Goal: Information Seeking & Learning: Learn about a topic

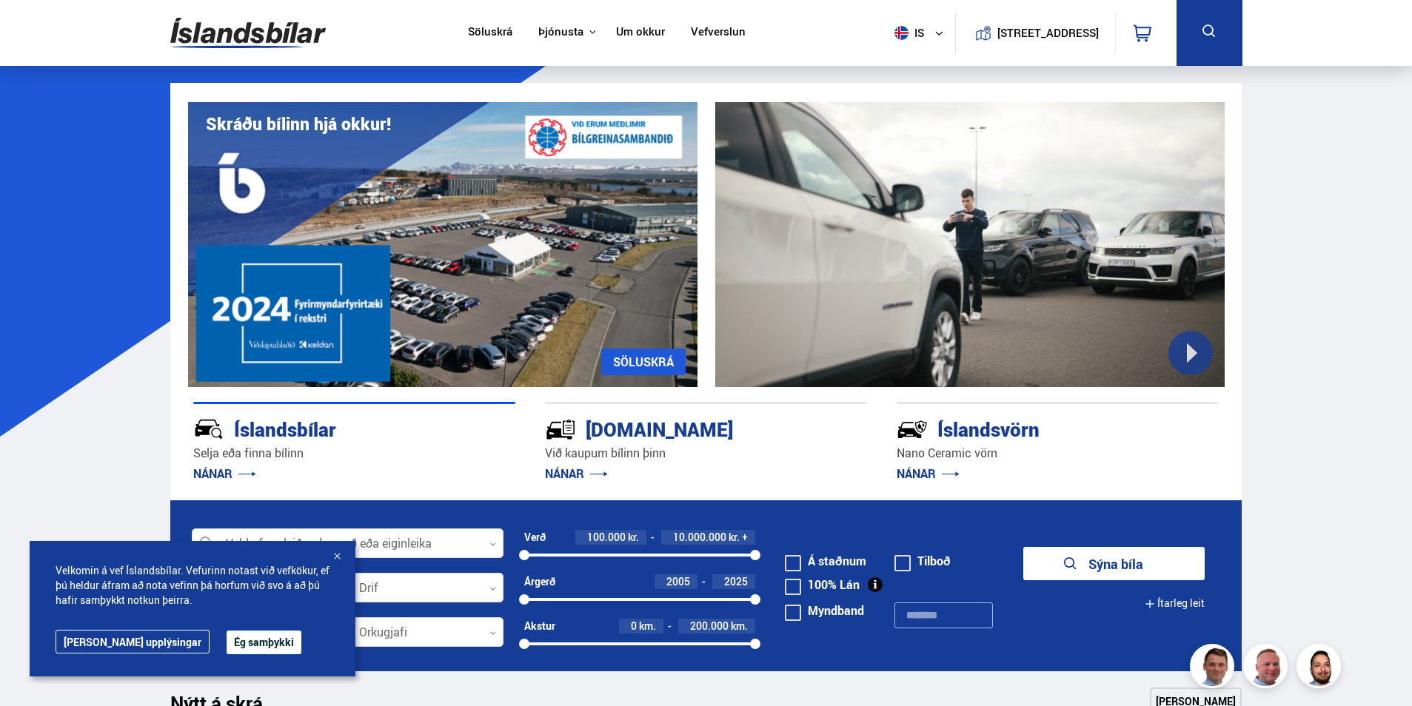
click at [632, 36] on link "Um okkur" at bounding box center [640, 33] width 49 height 16
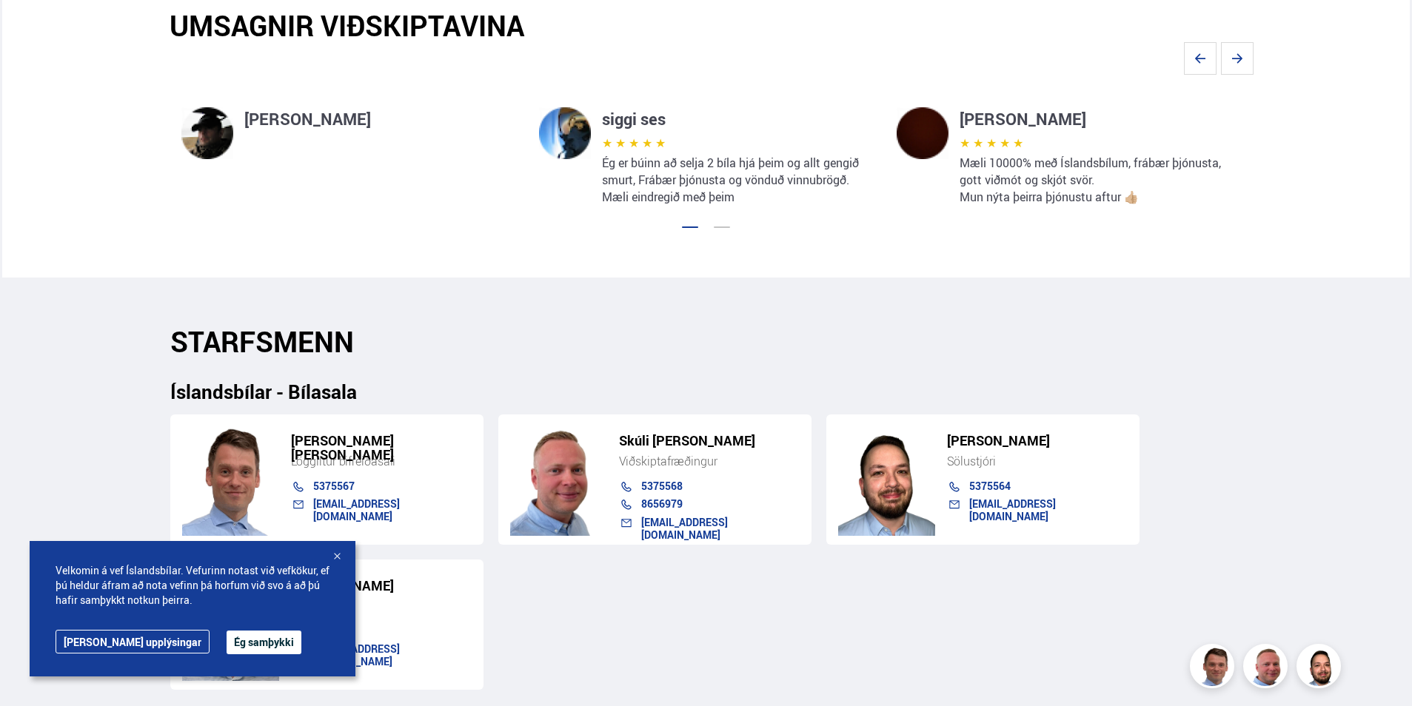
scroll to position [1407, 0]
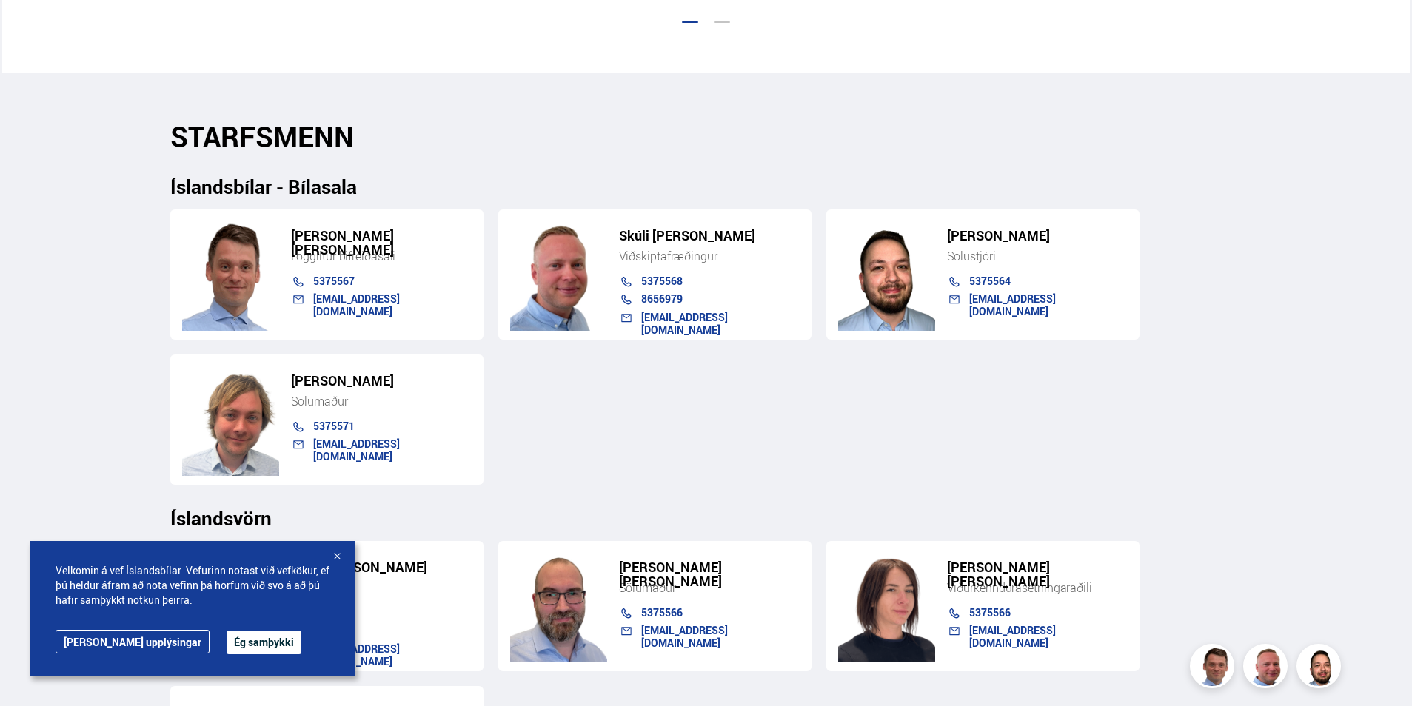
click at [227, 654] on button "Ég samþykki" at bounding box center [264, 643] width 75 height 24
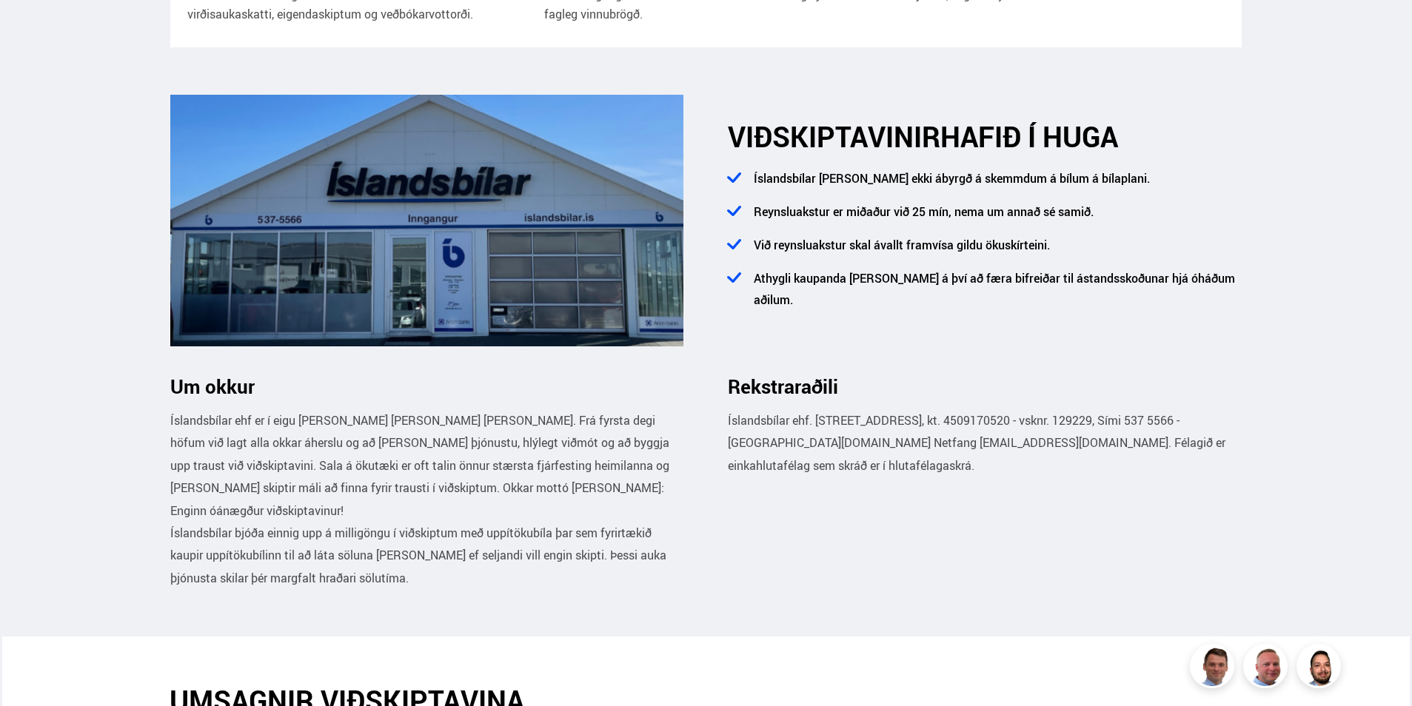
scroll to position [518, 0]
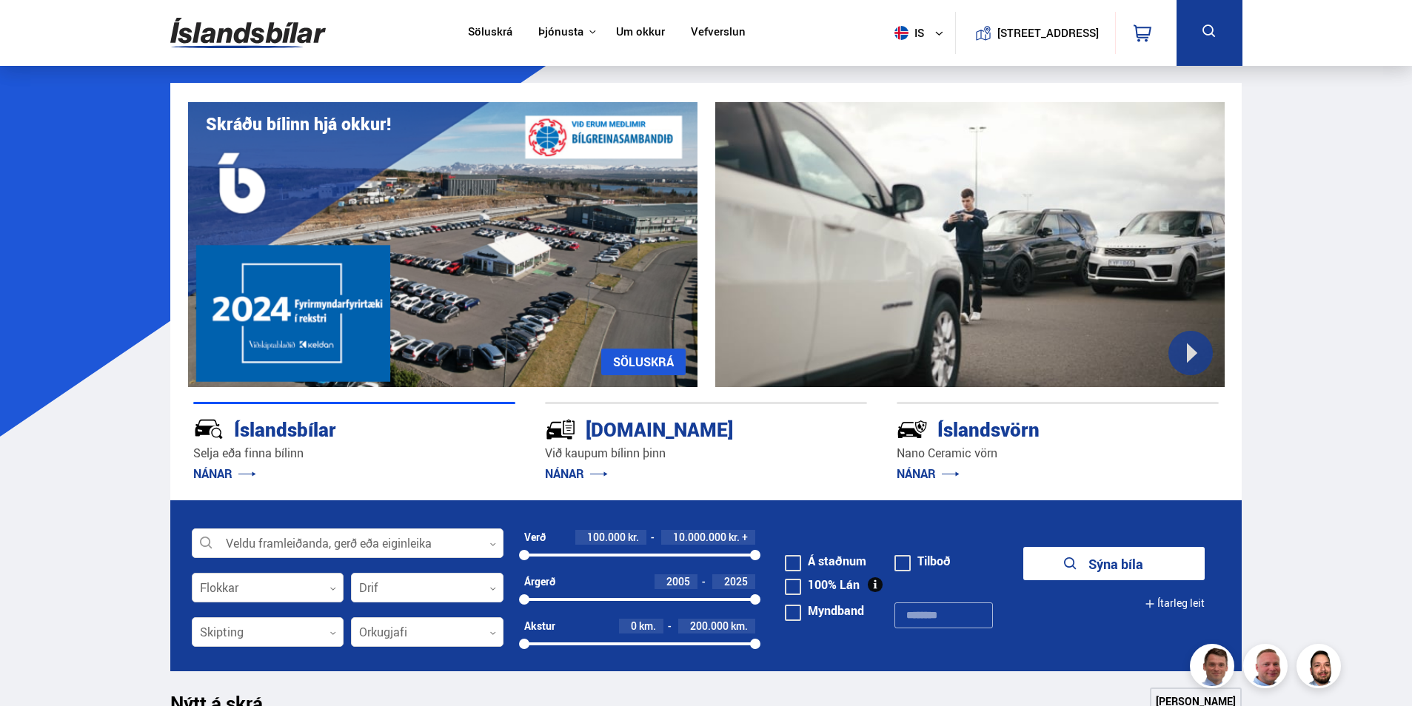
click at [287, 582] on div at bounding box center [268, 589] width 153 height 30
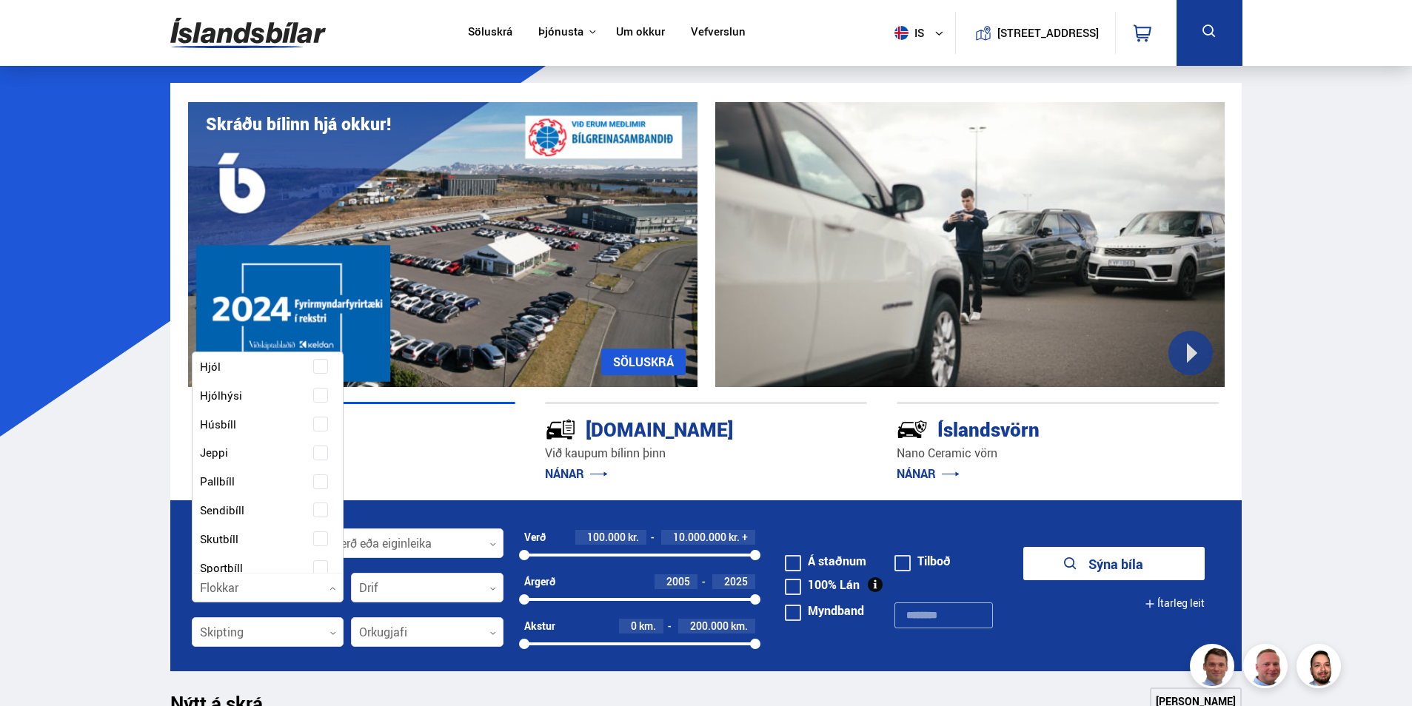
scroll to position [126, 0]
click at [318, 514] on div "Buggy Fjórhjól Fjölnotabíll Fólksbíll Hjól Hjólhýsi Húsbíll Jeppi Pallbíll Send…" at bounding box center [267, 510] width 151 height 539
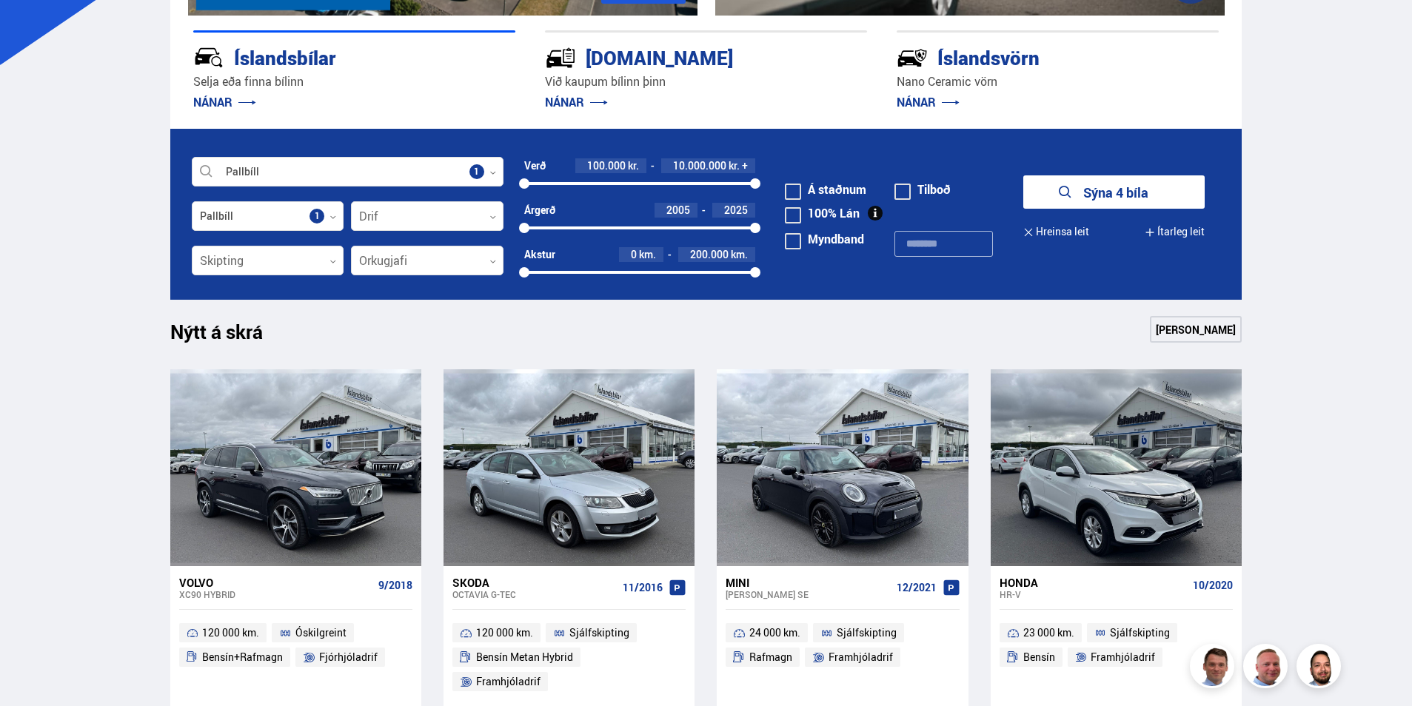
scroll to position [148, 0]
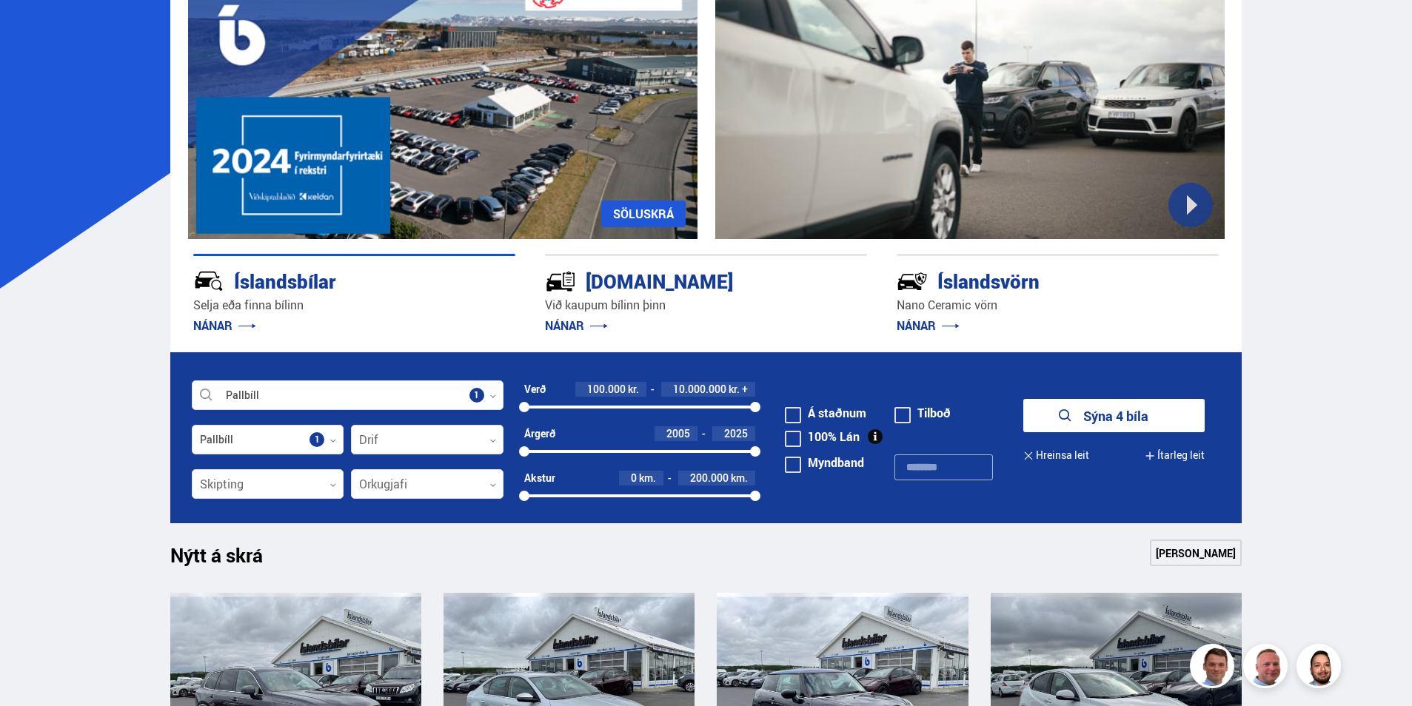
click at [1098, 418] on button "Sýna 4 bíla" at bounding box center [1113, 415] width 181 height 33
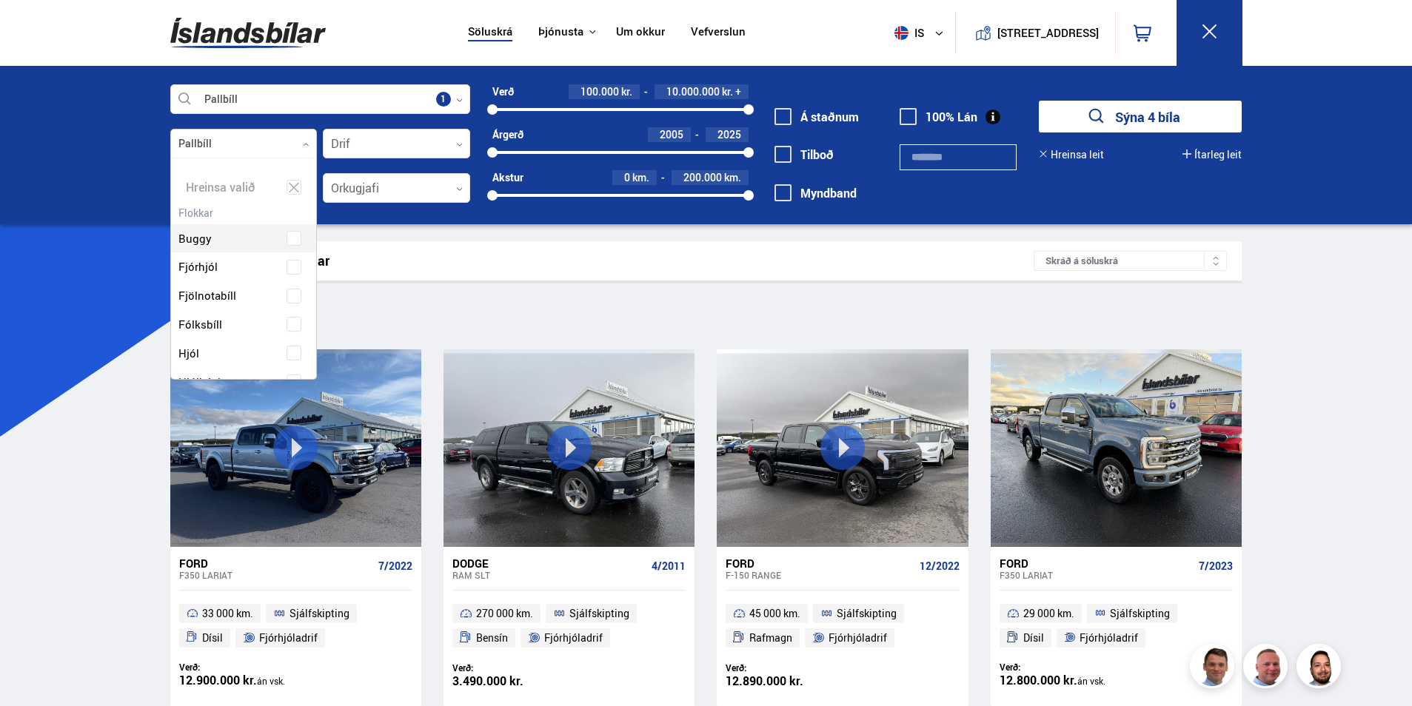
click at [295, 154] on div at bounding box center [243, 145] width 147 height 30
click at [291, 244] on span at bounding box center [294, 246] width 6 height 6
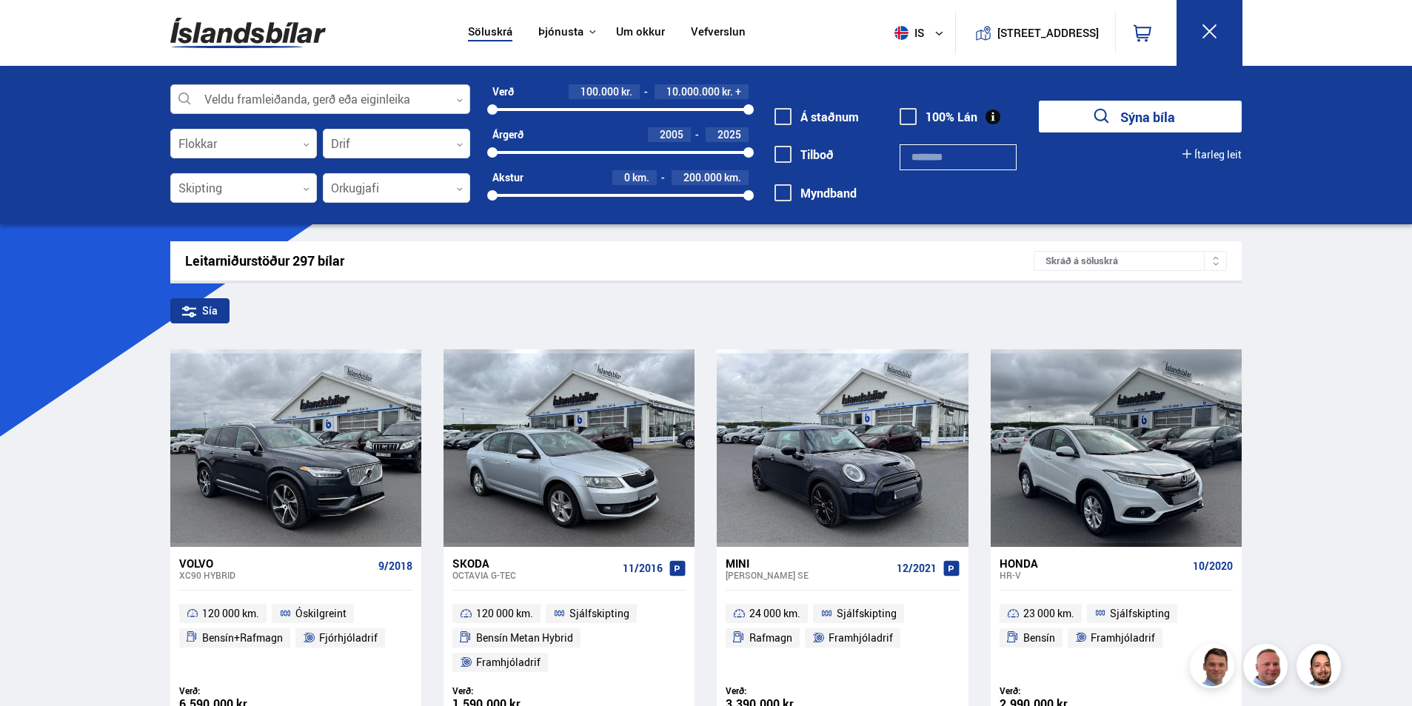
click at [361, 104] on div at bounding box center [320, 100] width 300 height 30
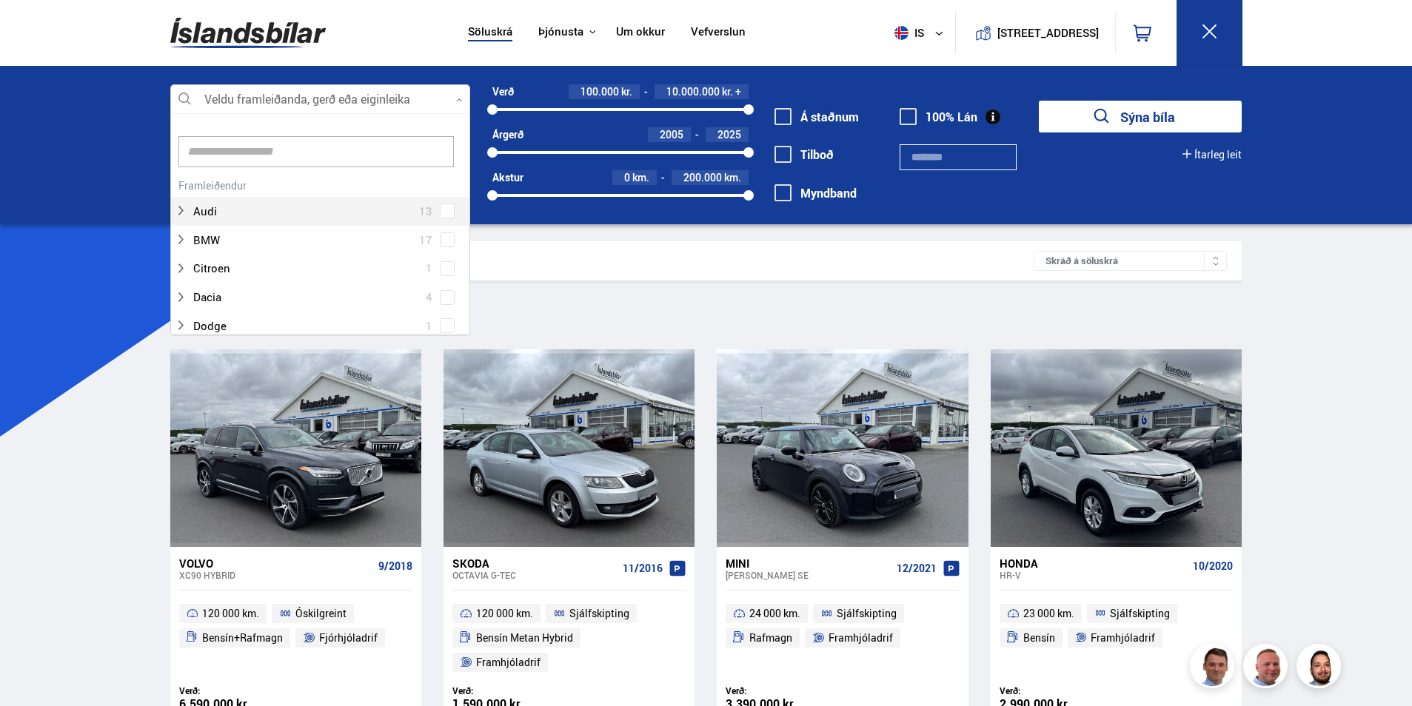
scroll to position [221, 295]
click at [364, 140] on input at bounding box center [315, 151] width 275 height 31
click at [452, 105] on div at bounding box center [320, 100] width 300 height 30
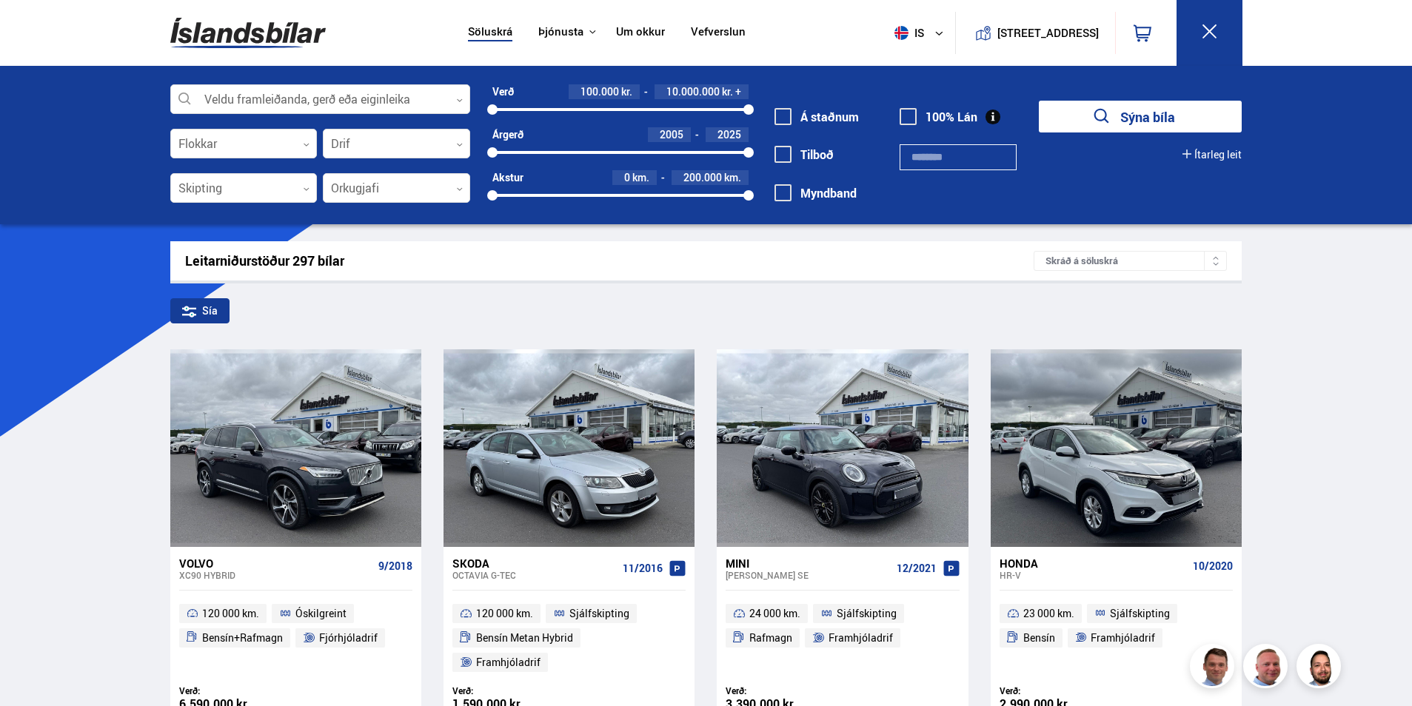
click at [455, 96] on div at bounding box center [320, 100] width 300 height 30
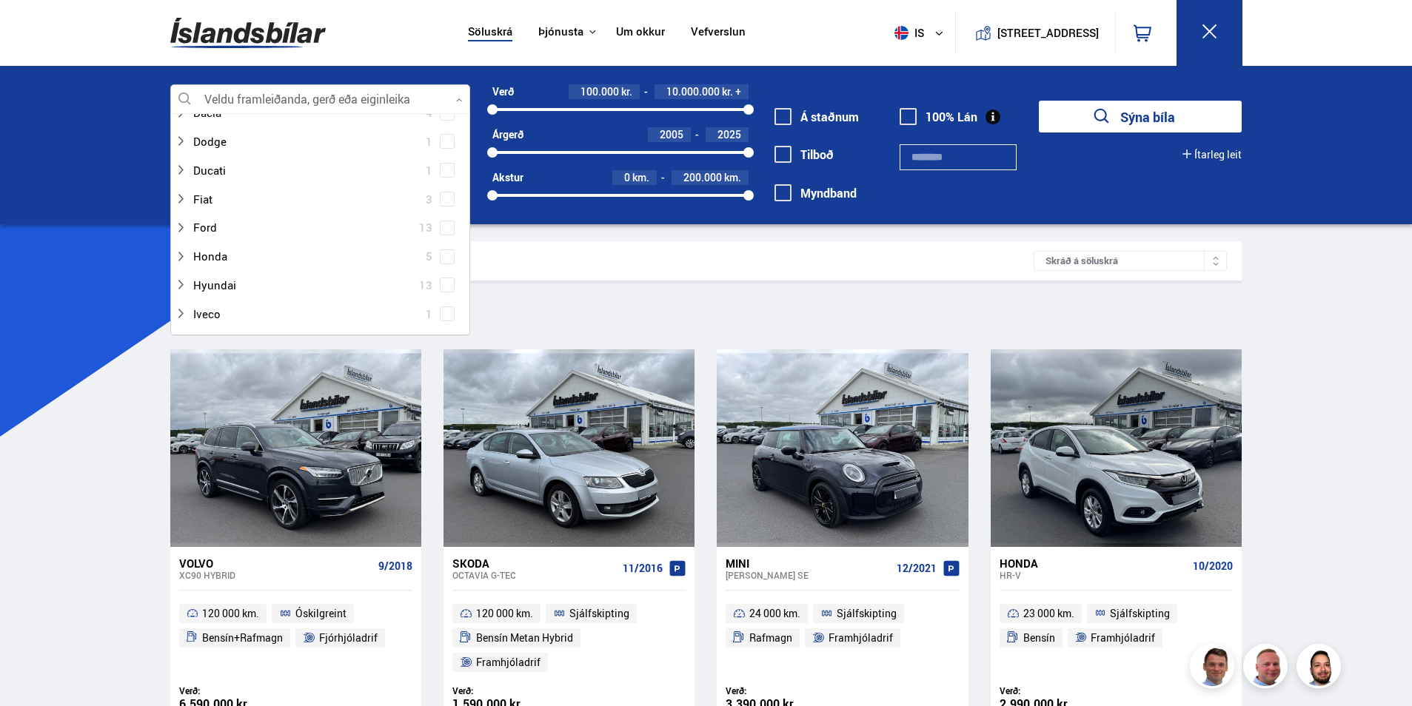
scroll to position [0, 0]
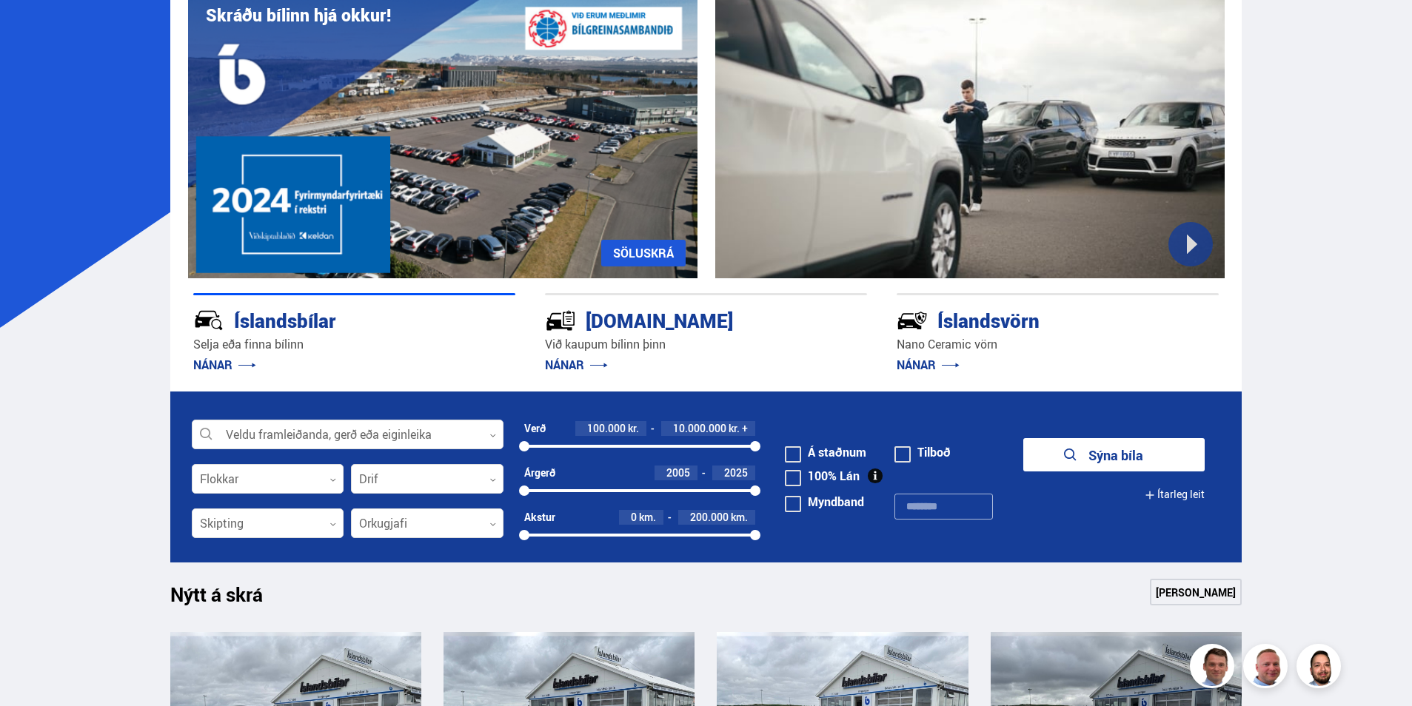
scroll to position [74, 0]
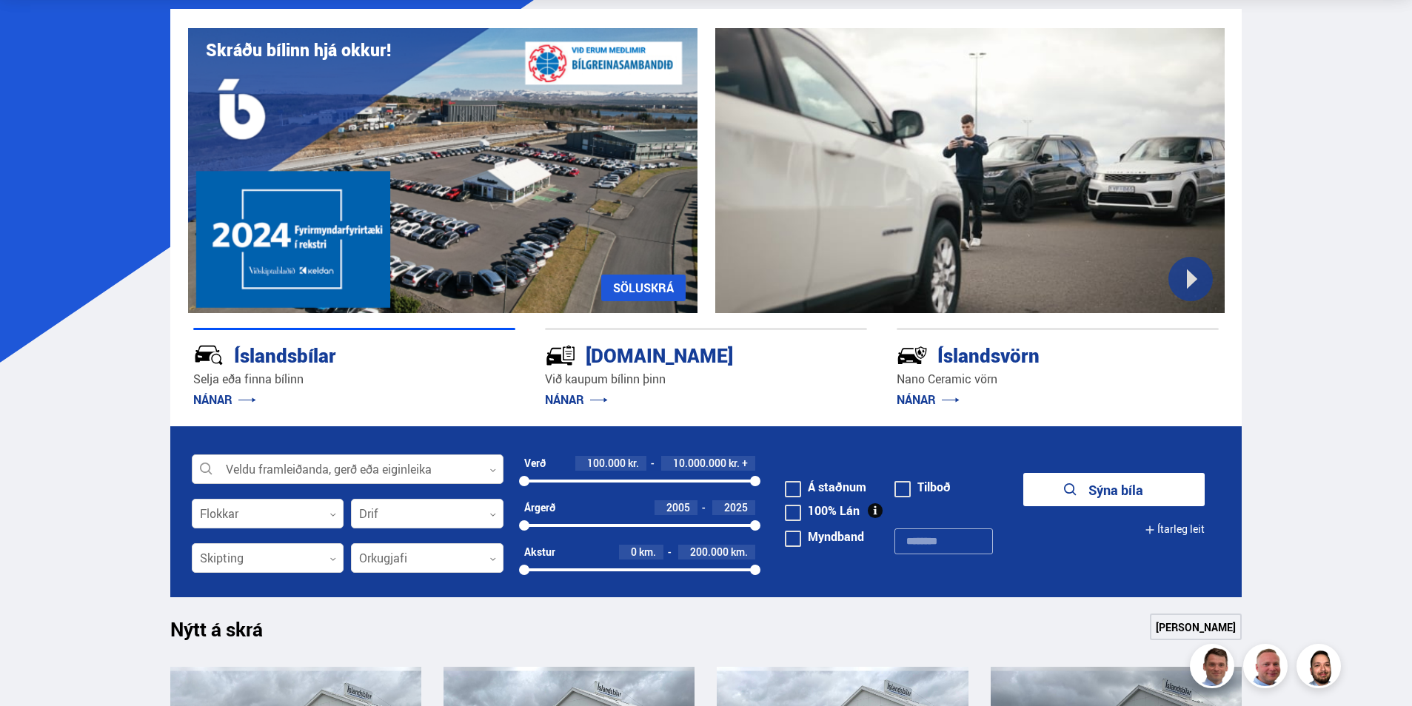
click at [496, 472] on div at bounding box center [348, 470] width 312 height 30
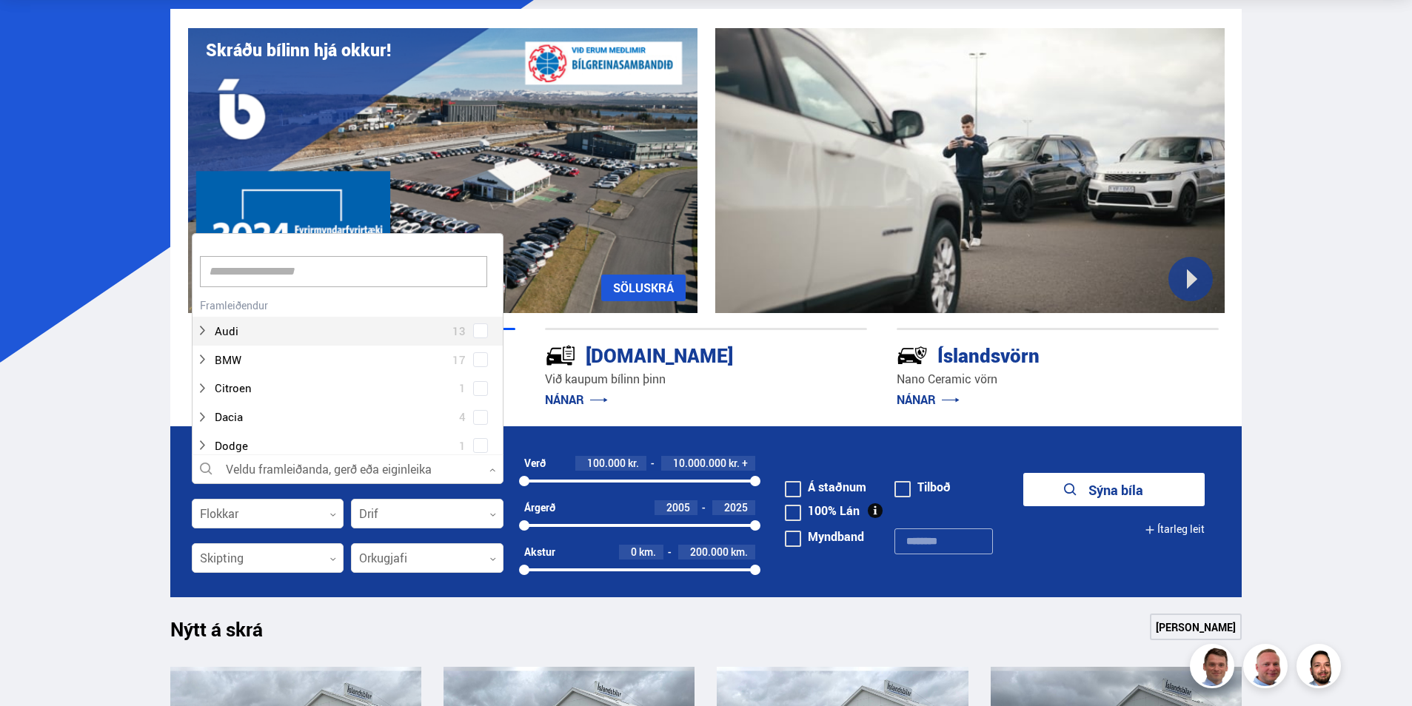
scroll to position [221, 307]
click at [489, 478] on div at bounding box center [348, 470] width 312 height 30
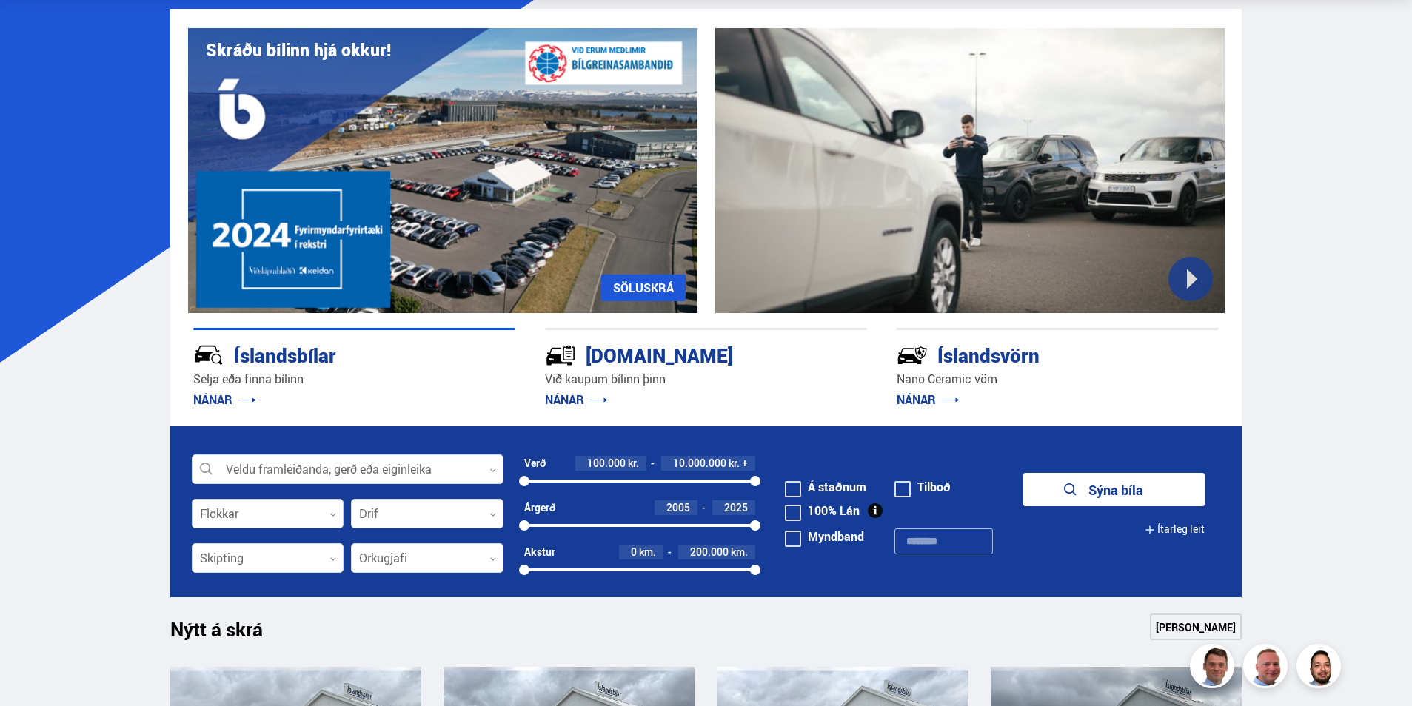
click at [326, 511] on div at bounding box center [268, 515] width 153 height 30
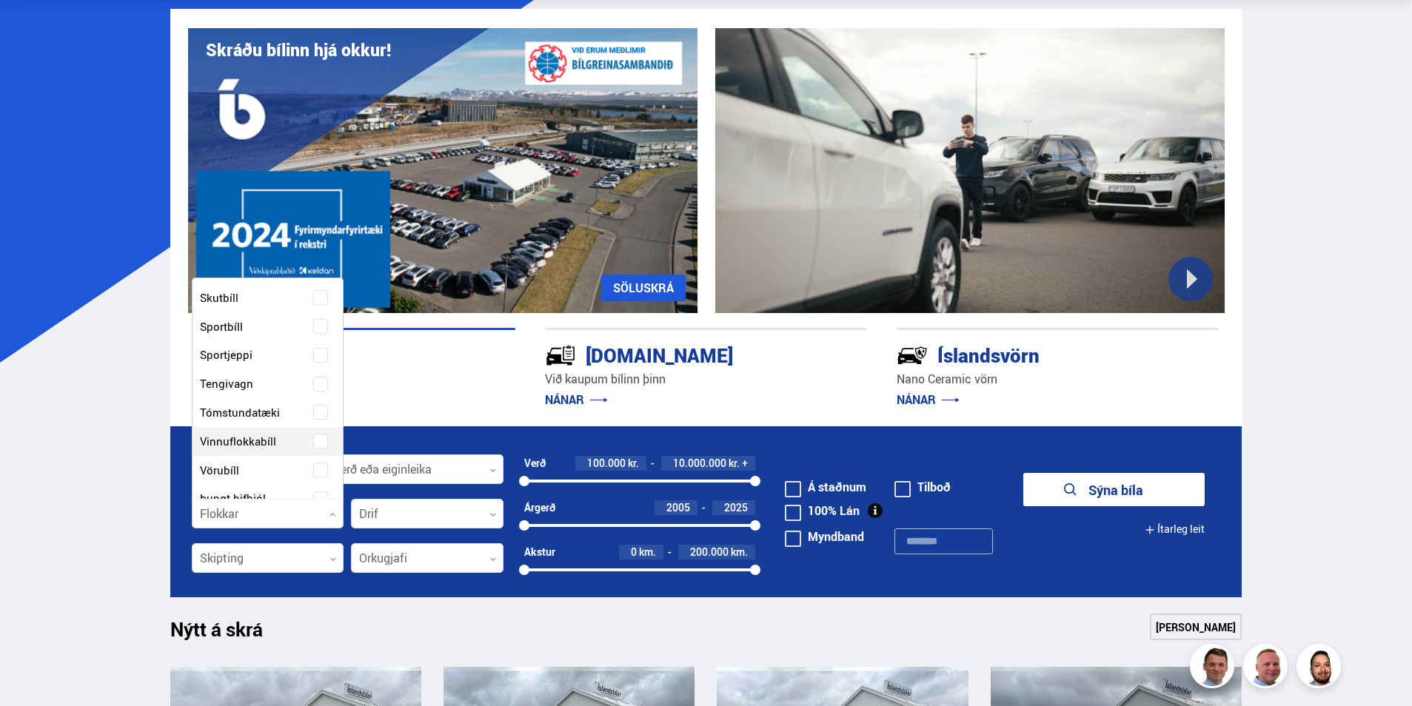
scroll to position [348, 0]
click at [314, 441] on div "Buggy Fjórhjól Fjölnotabíll Fólksbíll Hjól Hjólhýsi Húsbíll Jeppi Pallbíll Send…" at bounding box center [267, 214] width 151 height 539
click at [1108, 483] on button "Sýna 4 bíla" at bounding box center [1113, 489] width 181 height 33
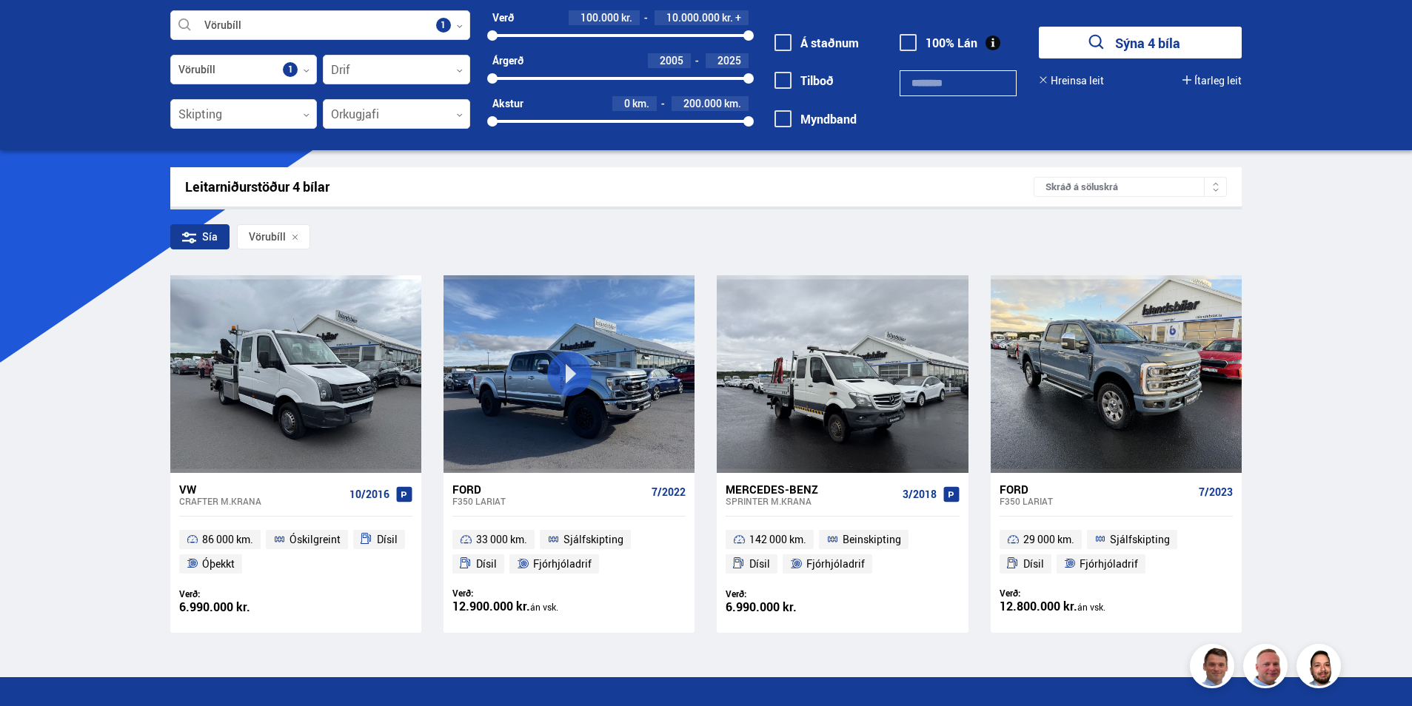
click at [76, 474] on div "Söluskrá Þjónusta Íslandsbílar Kaupumbila.is Íslandsvörn Leiðbeiningar Um okkur…" at bounding box center [706, 430] width 1412 height 1008
click at [1327, 426] on div "Söluskrá Þjónusta Íslandsbílar Kaupumbila.is Íslandsvörn Leiðbeiningar Um okkur…" at bounding box center [706, 430] width 1412 height 1008
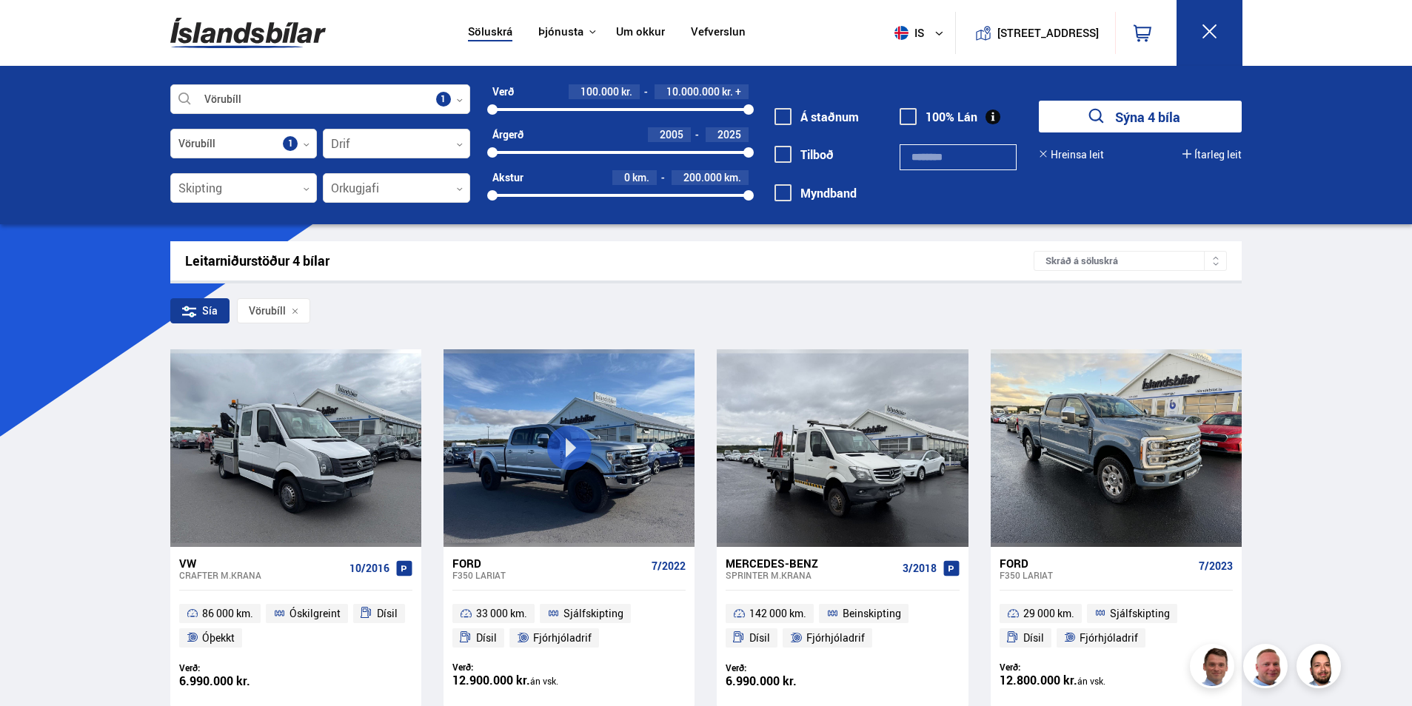
drag, startPoint x: 614, startPoint y: 35, endPoint x: 611, endPoint y: 46, distance: 11.7
click at [616, 35] on link "Um okkur" at bounding box center [640, 33] width 49 height 16
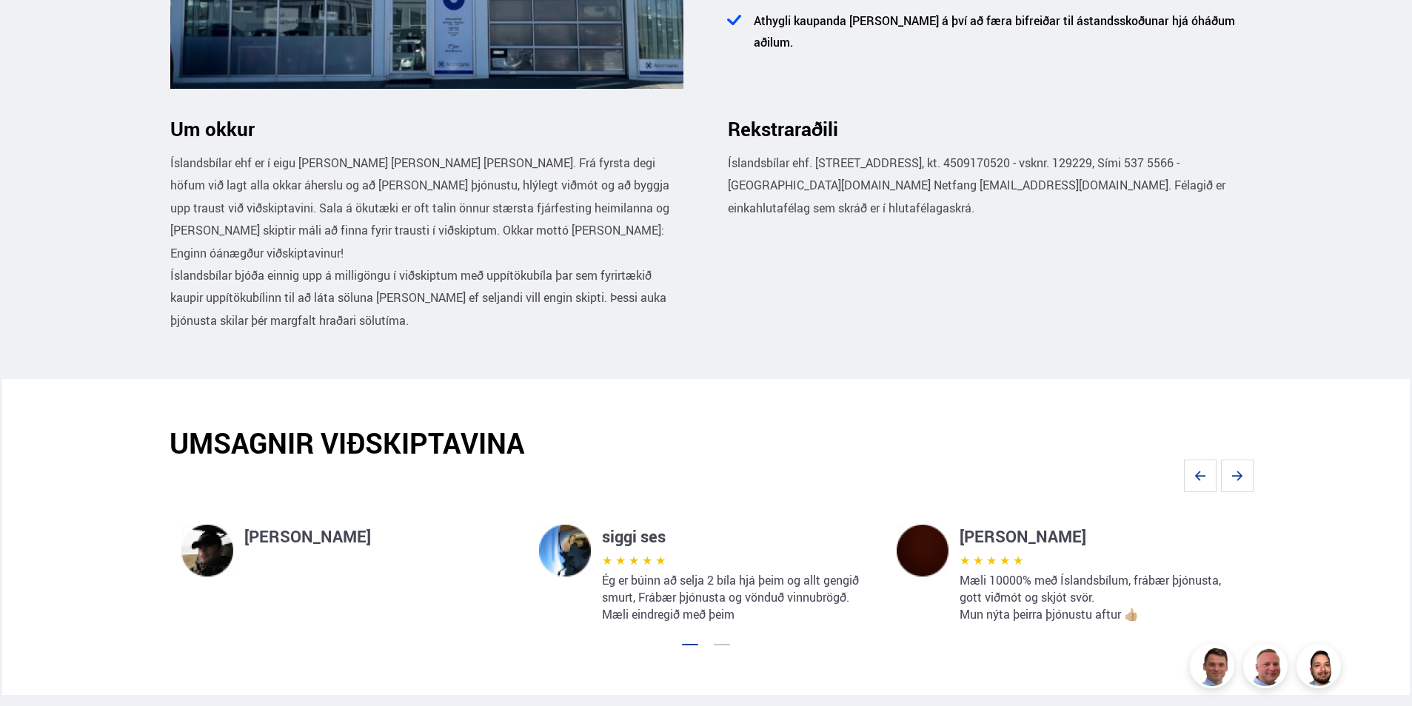
scroll to position [740, 0]
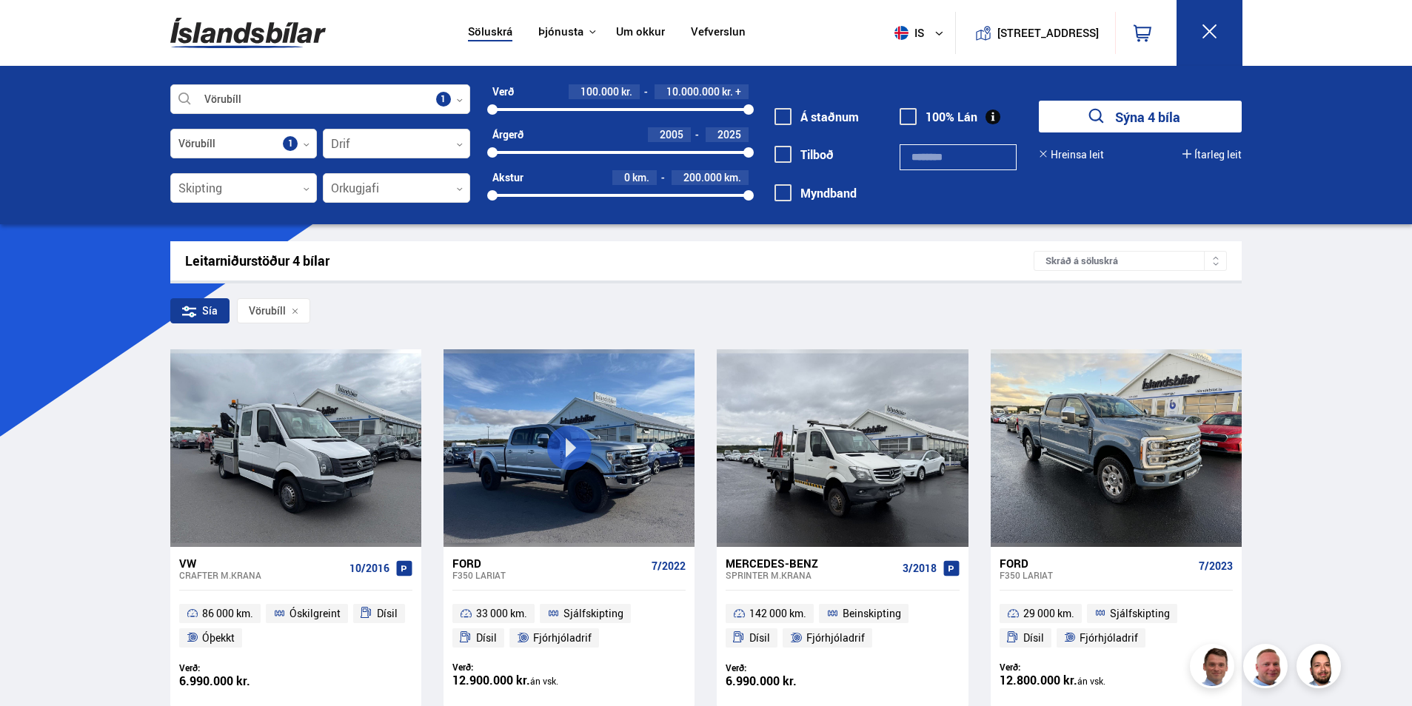
click at [622, 32] on link "Um okkur" at bounding box center [640, 33] width 49 height 16
